Goal: Information Seeking & Learning: Learn about a topic

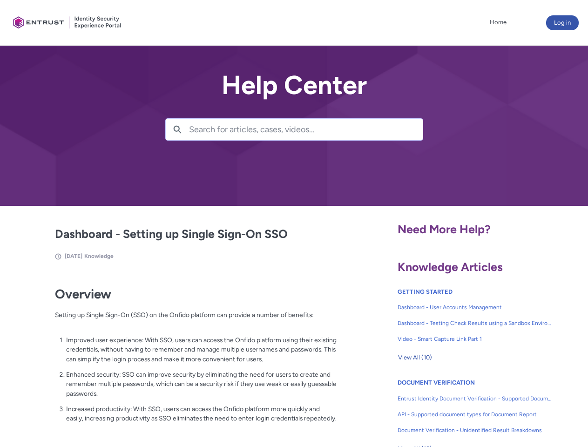
click at [177, 129] on lightning-primitive-icon "button" at bounding box center [177, 128] width 8 height 7
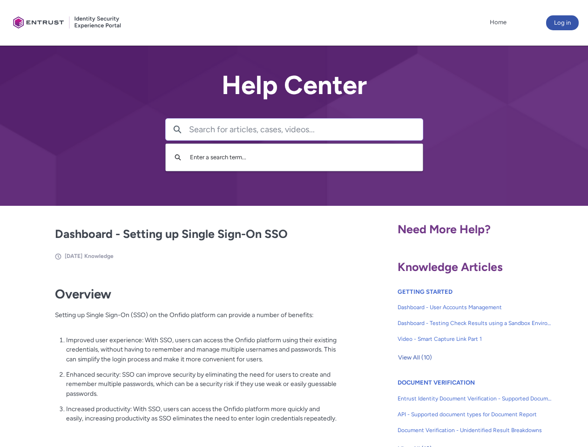
click at [178, 356] on p "Improved user experience: With SSO, users can access the Onfido platform using …" at bounding box center [201, 349] width 271 height 29
click at [415, 358] on span "View All (10)" at bounding box center [415, 358] width 34 height 14
click at [450, 407] on link "API - Supported document types for Document Report" at bounding box center [475, 415] width 155 height 16
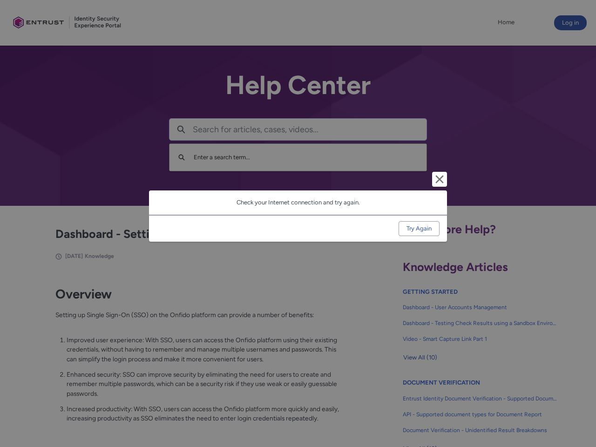
click at [573, 407] on div "Cancel and close Check your Internet connection and try again. Try Again" at bounding box center [298, 223] width 596 height 447
